Goal: Information Seeking & Learning: Learn about a topic

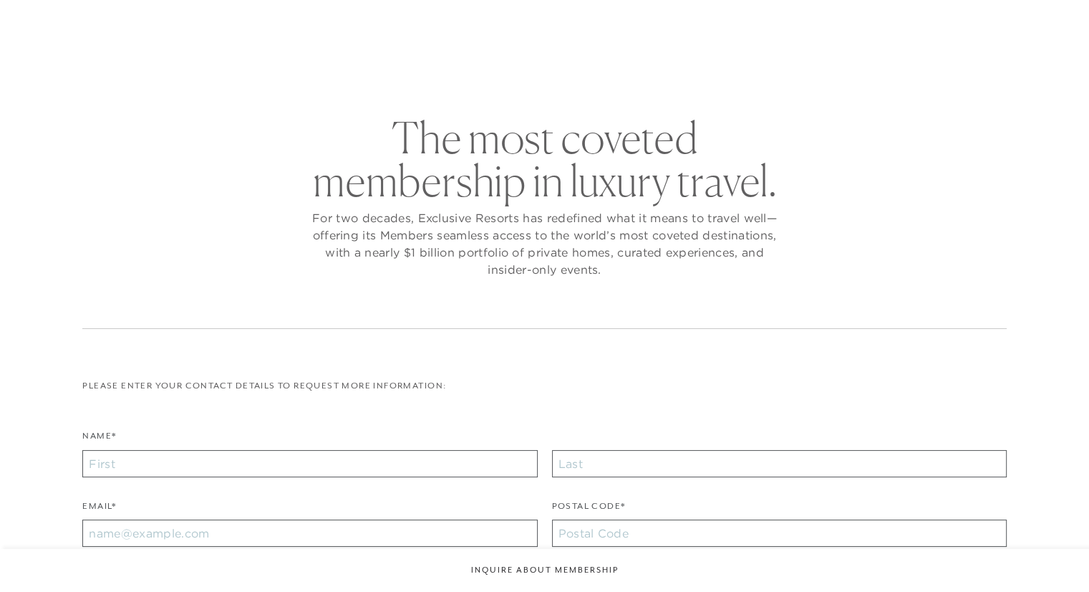
checkbox input "false"
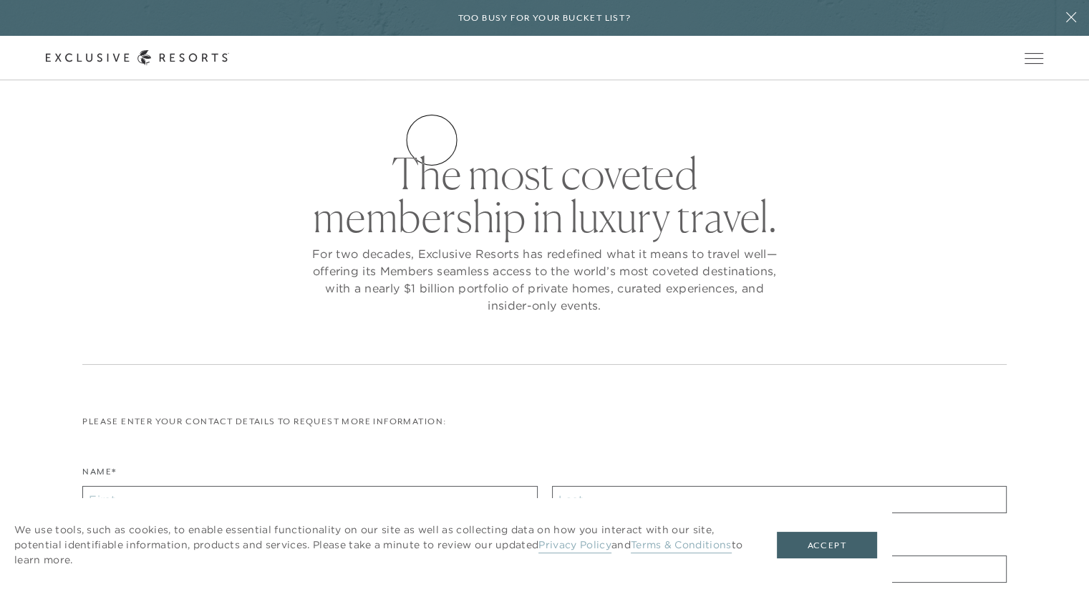
click at [0, 0] on link "Residence Collection" at bounding box center [0, 0] width 0 height 0
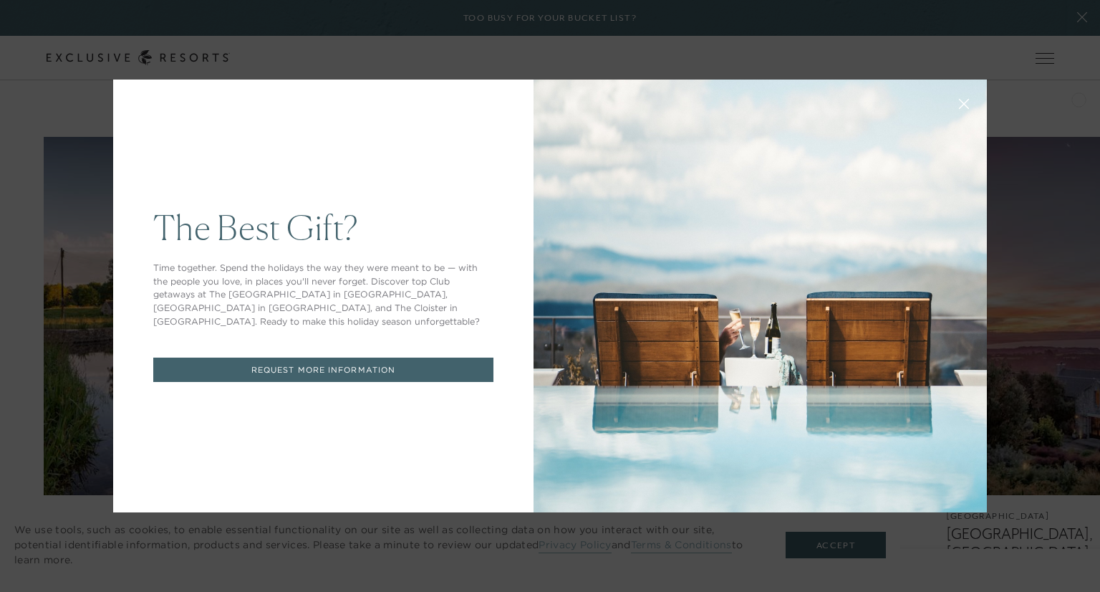
drag, startPoint x: 1099, startPoint y: 261, endPoint x: 1057, endPoint y: 11, distance: 254.2
click at [960, 100] on icon at bounding box center [964, 104] width 11 height 11
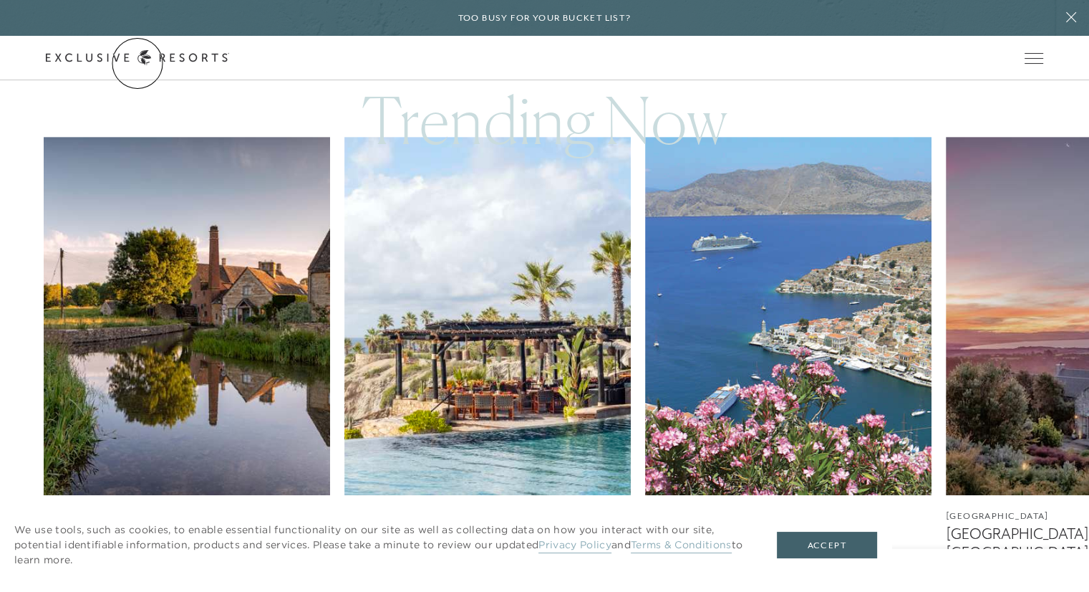
click at [0, 0] on link "Get Started" at bounding box center [0, 0] width 0 height 0
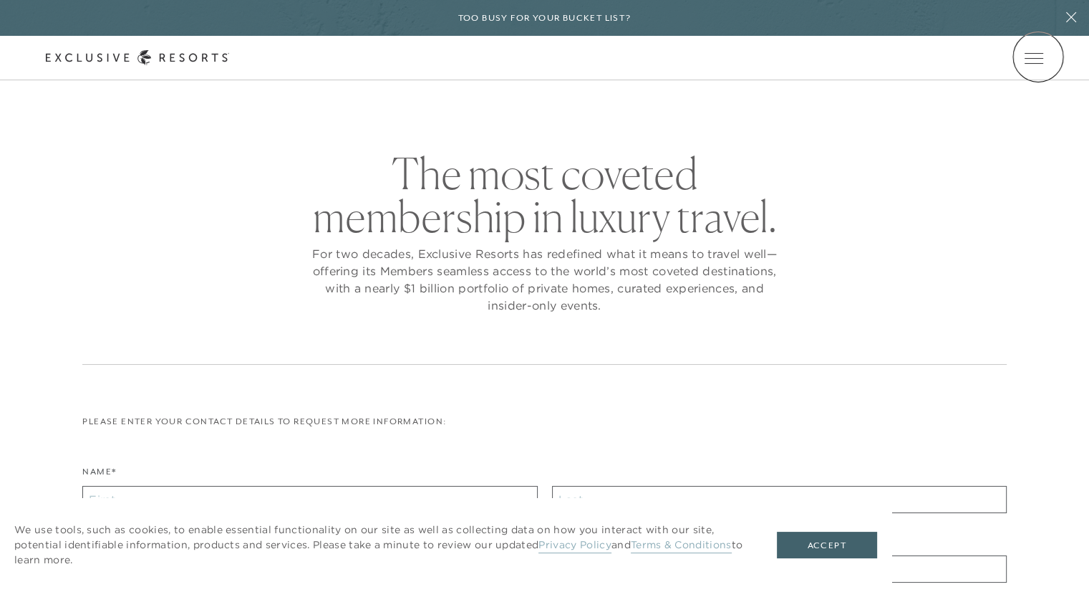
click at [0, 0] on icon at bounding box center [0, 0] width 0 height 0
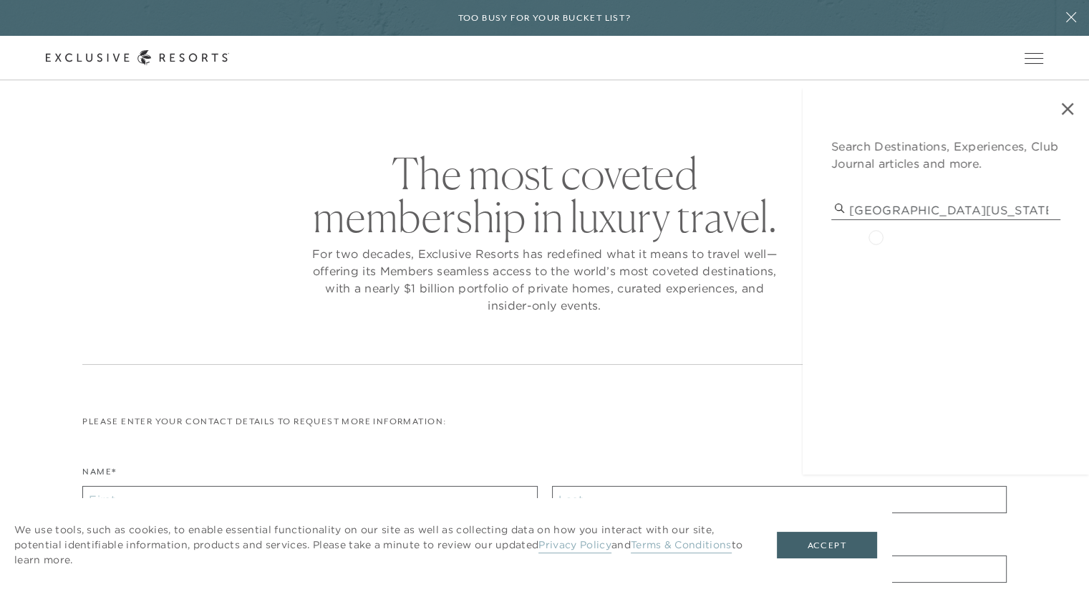
type input "[GEOGRAPHIC_DATA][US_STATE]"
click at [875, 259] on p "[GEOGRAPHIC_DATA][US_STATE] by private yacht: double down" at bounding box center [945, 264] width 193 height 31
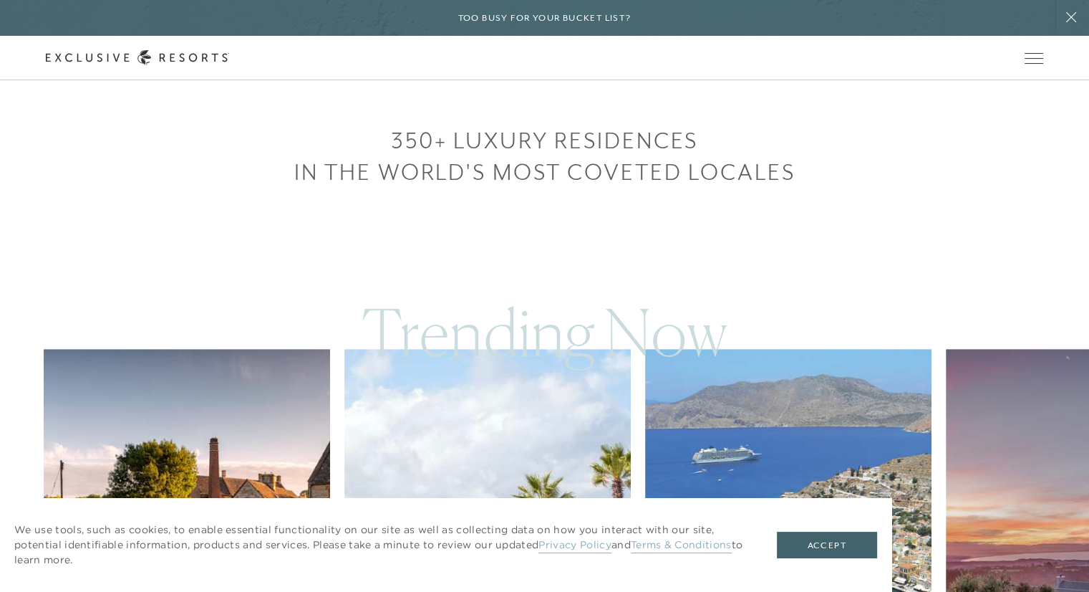
scroll to position [8041, 0]
